Goal: Find specific page/section: Find specific page/section

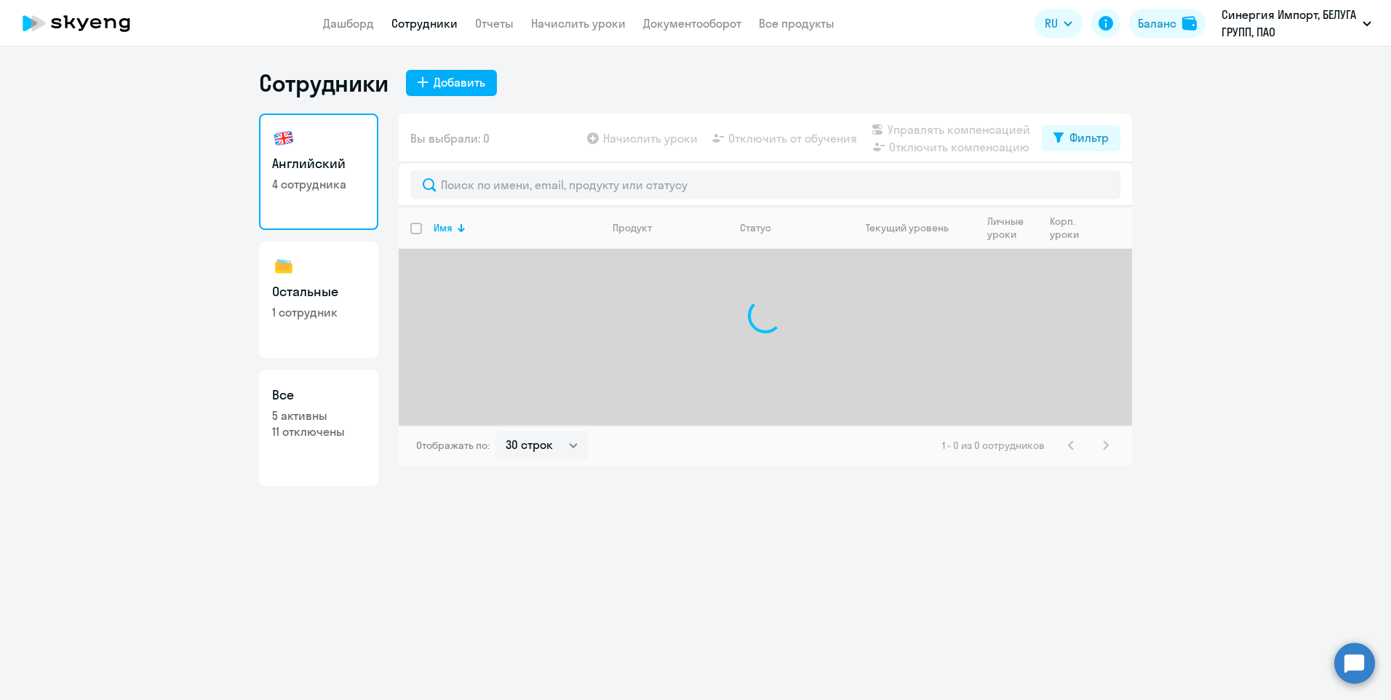
select select "30"
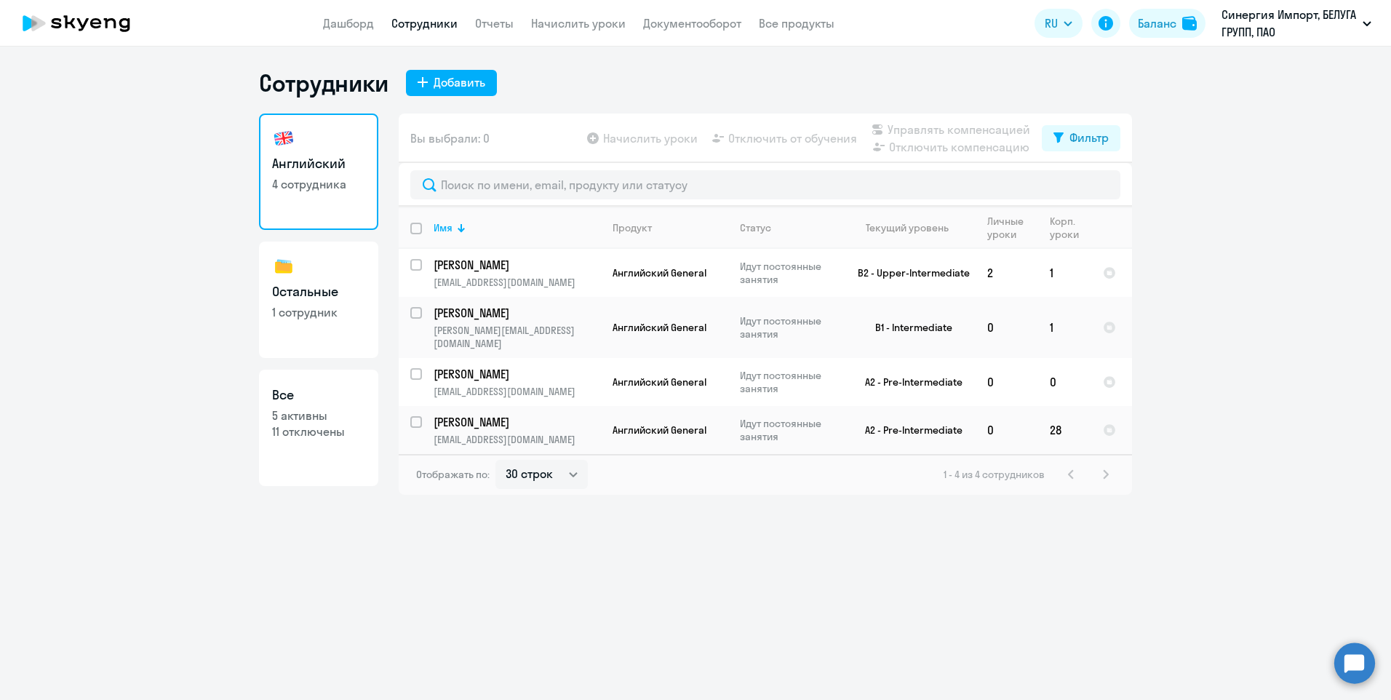
click at [333, 343] on link "Остальные 1 сотрудник" at bounding box center [318, 299] width 119 height 116
select select "30"
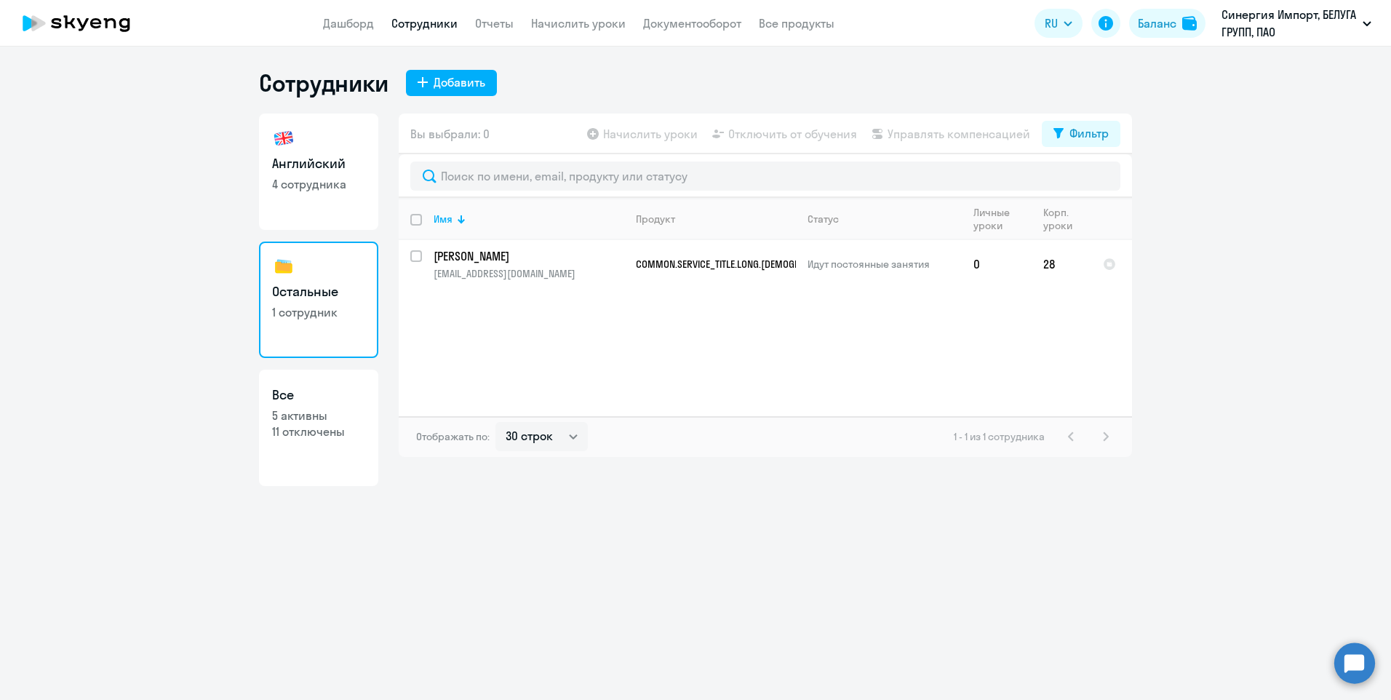
click at [345, 216] on link "Английский 4 сотрудника" at bounding box center [318, 171] width 119 height 116
select select "30"
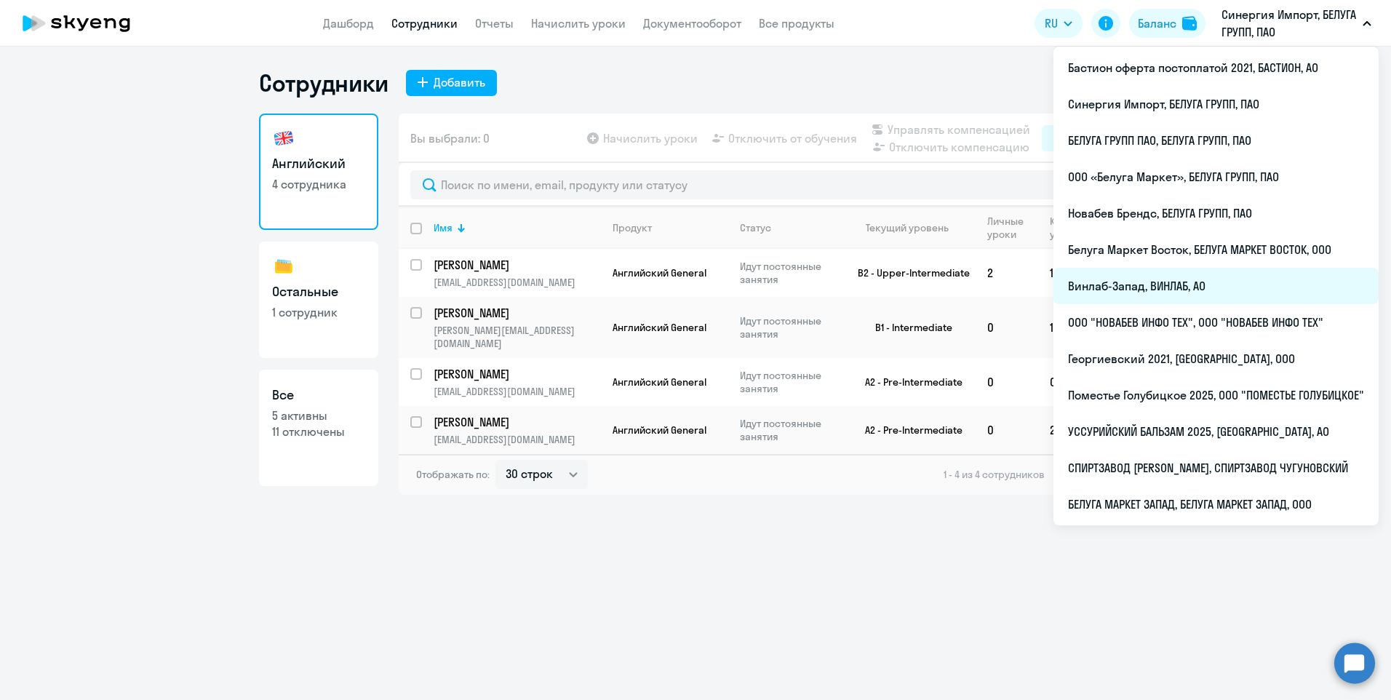
click at [1170, 293] on li "Винлаб-Запад, ВИНЛАБ, АО" at bounding box center [1215, 286] width 325 height 36
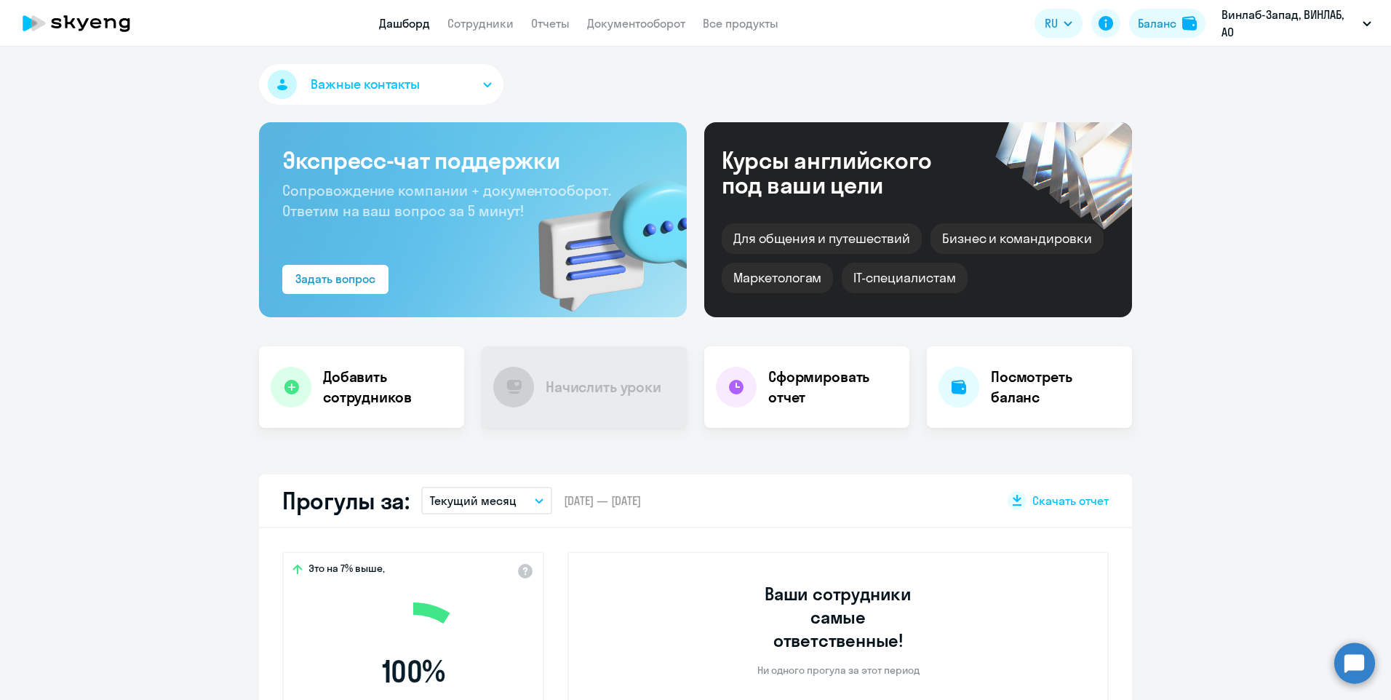
select select "30"
click at [492, 28] on link "Сотрудники" at bounding box center [480, 23] width 66 height 15
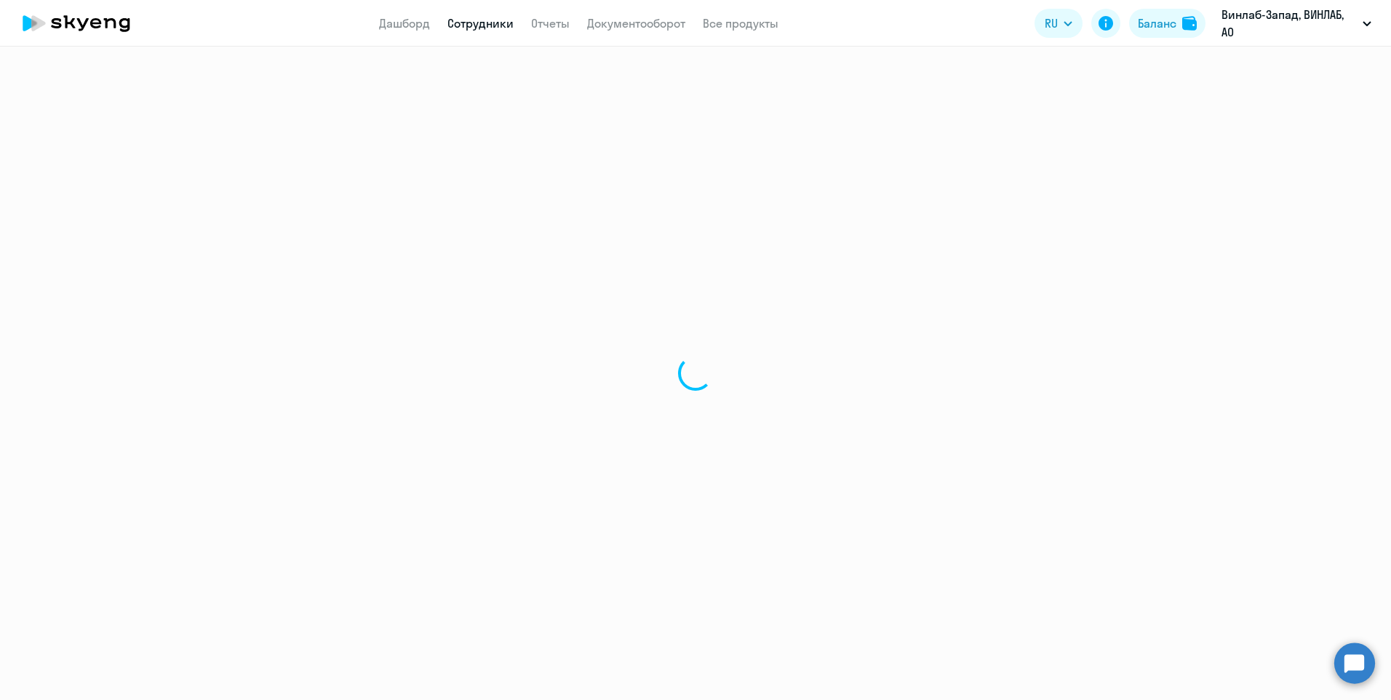
select select "30"
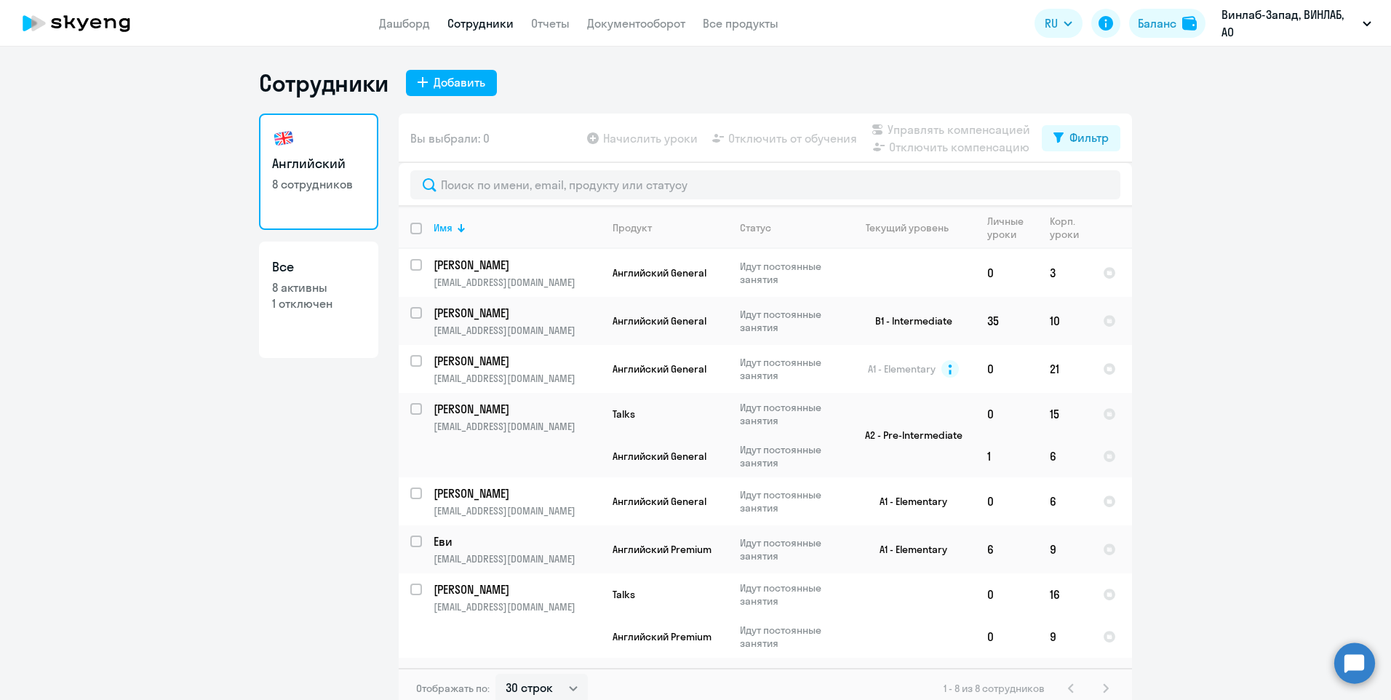
click at [277, 324] on link "Все 8 активны 1 отключен" at bounding box center [318, 299] width 119 height 116
select select "30"
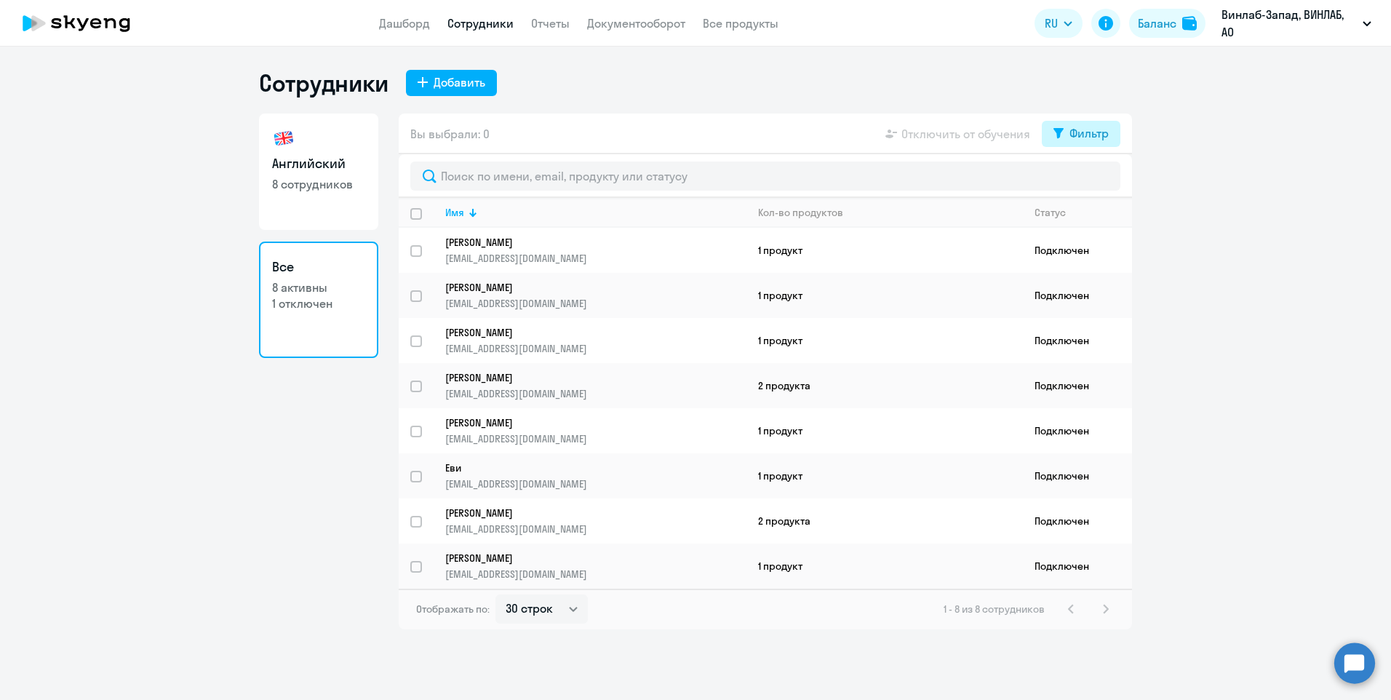
click at [1087, 137] on div "Фильтр" at bounding box center [1088, 132] width 39 height 17
click at [1100, 179] on span at bounding box center [1096, 181] width 25 height 15
click at [1084, 180] on input "checkbox" at bounding box center [1083, 180] width 1 height 1
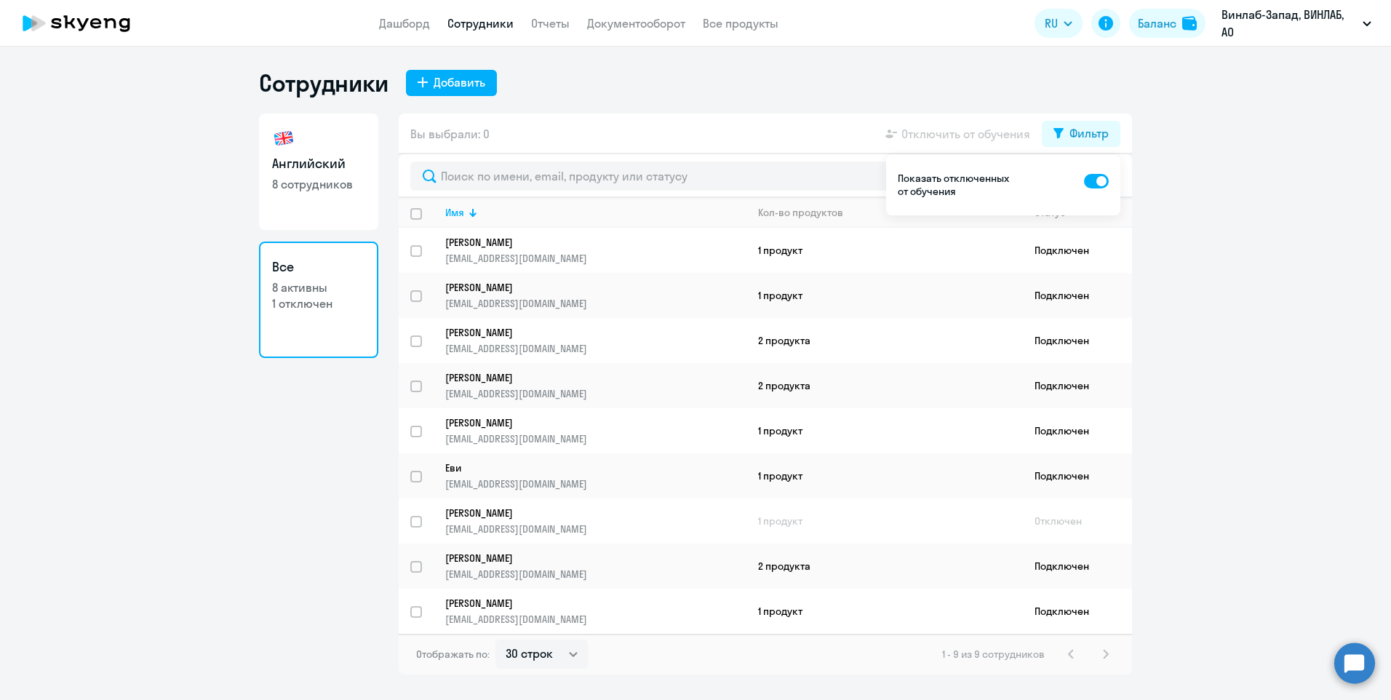
click at [1095, 182] on span at bounding box center [1096, 181] width 25 height 15
click at [1084, 181] on input "checkbox" at bounding box center [1083, 180] width 1 height 1
checkbox input "false"
click at [324, 174] on link "Английский 8 сотрудников" at bounding box center [318, 171] width 119 height 116
select select "30"
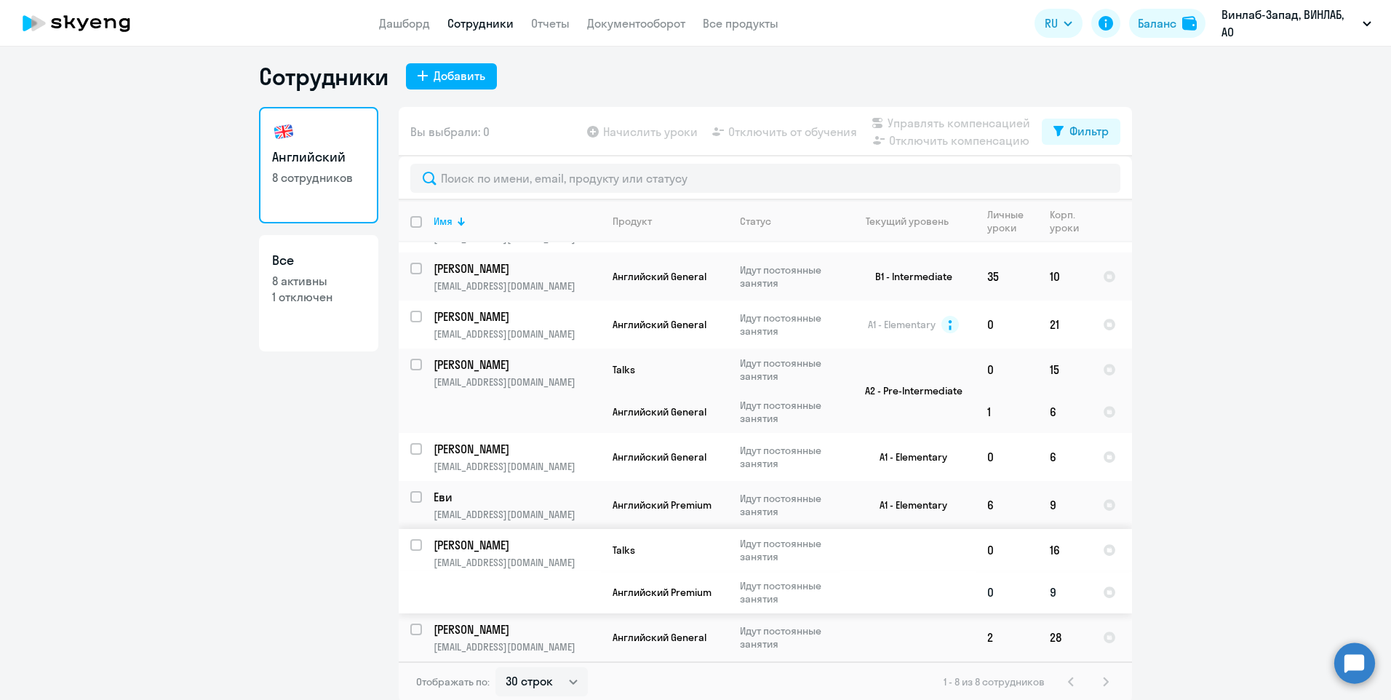
scroll to position [9, 0]
